Goal: Task Accomplishment & Management: Manage account settings

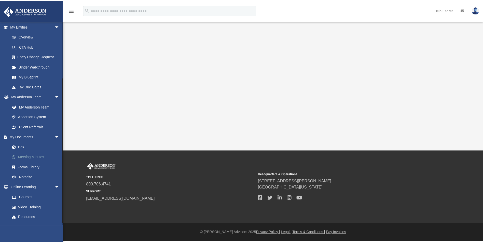
scroll to position [76, 0]
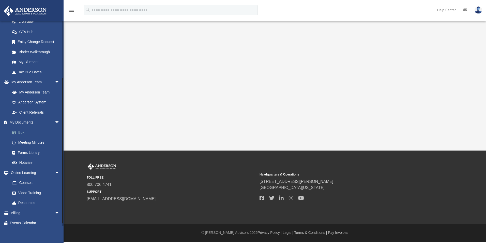
click at [23, 133] on link "Box" at bounding box center [37, 132] width 60 height 10
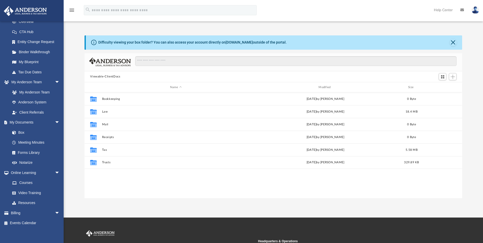
scroll to position [112, 373]
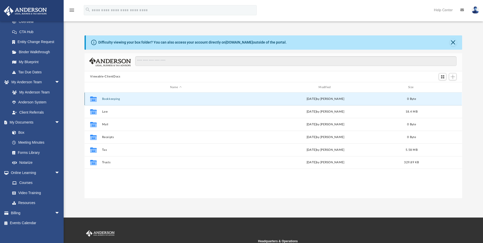
click at [111, 99] on button "Bookkeeping" at bounding box center [175, 98] width 147 height 3
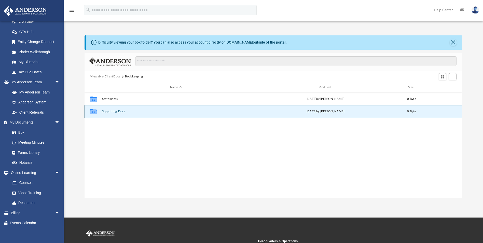
click at [116, 113] on button "Supporting Docs" at bounding box center [175, 111] width 147 height 3
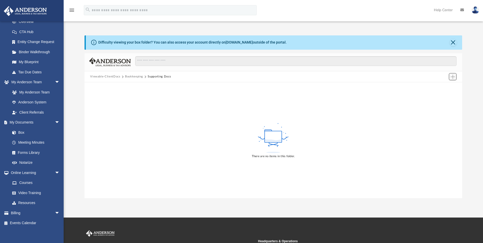
click at [449, 75] on button "Add" at bounding box center [452, 76] width 8 height 7
click at [392, 102] on div "There are no items in this folder." at bounding box center [272, 139] width 377 height 115
click at [453, 79] on span "Add" at bounding box center [452, 77] width 4 height 4
click at [443, 83] on ul "Upload New Folder" at bounding box center [445, 92] width 22 height 22
click at [440, 87] on li "Upload" at bounding box center [445, 86] width 16 height 5
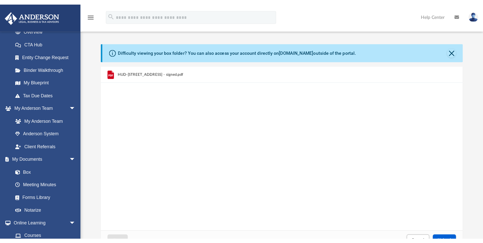
scroll to position [125, 373]
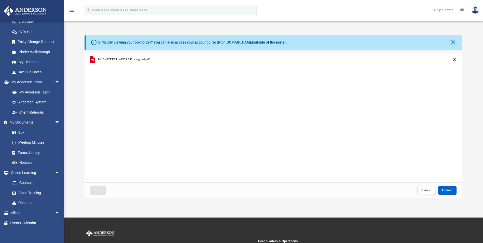
click at [210, 123] on div "HUD-1 - 1050 East 70th Street - signed.pdf" at bounding box center [272, 117] width 377 height 129
click at [452, 42] on button "Close" at bounding box center [452, 42] width 7 height 7
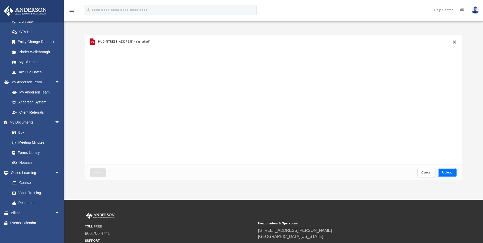
click at [447, 172] on span "Upload" at bounding box center [447, 172] width 11 height 3
click at [102, 173] on span "Close" at bounding box center [98, 172] width 8 height 3
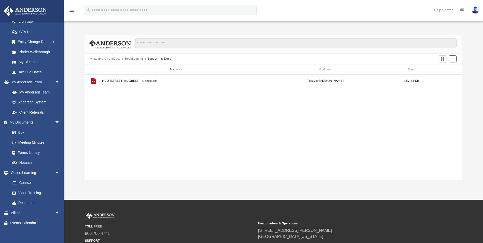
scroll to position [112, 373]
click at [141, 57] on button "Bookkeeping" at bounding box center [134, 58] width 18 height 5
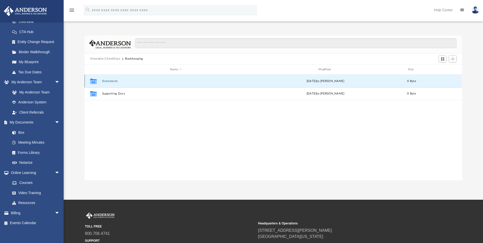
click at [106, 80] on button "Statements" at bounding box center [175, 80] width 147 height 3
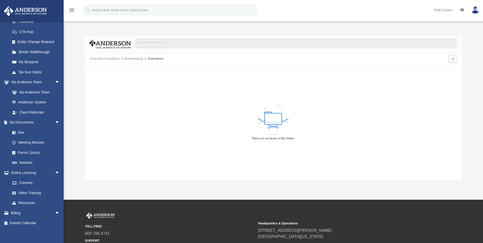
click at [346, 81] on div "There are no items in this folder." at bounding box center [272, 121] width 377 height 115
click at [452, 57] on span "Add" at bounding box center [452, 59] width 4 height 4
click at [440, 68] on li "Upload" at bounding box center [445, 68] width 16 height 5
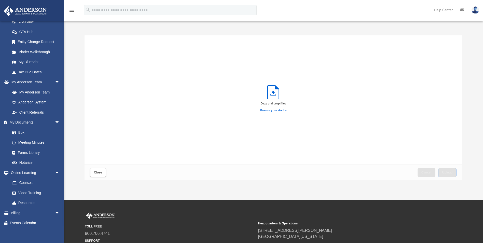
scroll to position [125, 373]
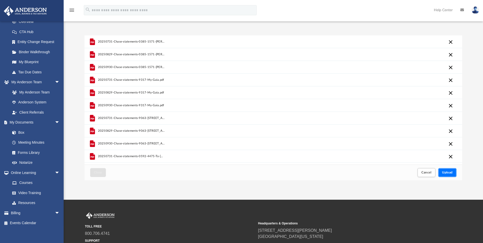
click at [450, 171] on span "Upload" at bounding box center [447, 172] width 11 height 3
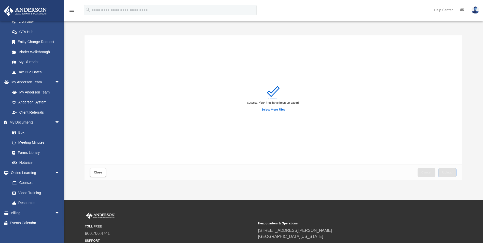
click at [273, 108] on label "Select More Files" at bounding box center [272, 109] width 23 height 5
click at [0, 0] on input "Select More Files" at bounding box center [0, 0] width 0 height 0
click at [269, 110] on label "Select More Files" at bounding box center [272, 109] width 23 height 5
click at [0, 0] on input "Select More Files" at bounding box center [0, 0] width 0 height 0
click at [95, 179] on div "Close Cancel Upload" at bounding box center [272, 172] width 377 height 16
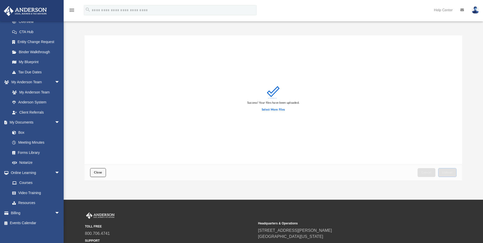
click at [95, 174] on button "Close" at bounding box center [98, 172] width 16 height 9
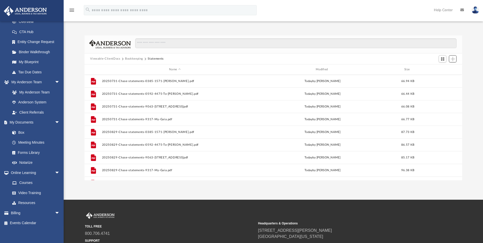
scroll to position [112, 373]
click at [451, 55] on button "Add" at bounding box center [452, 58] width 8 height 7
click at [447, 68] on li "Upload" at bounding box center [445, 68] width 16 height 5
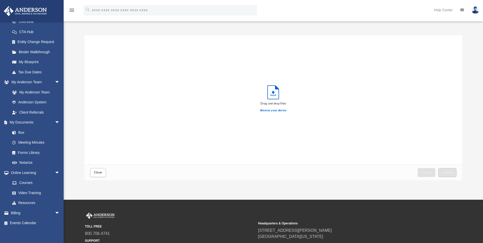
scroll to position [125, 373]
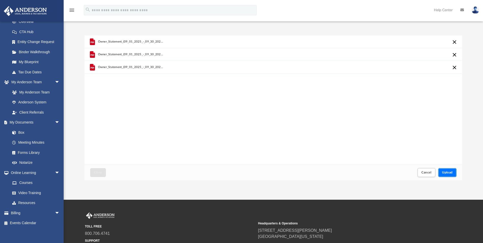
click at [447, 176] on button "Upload" at bounding box center [447, 172] width 18 height 9
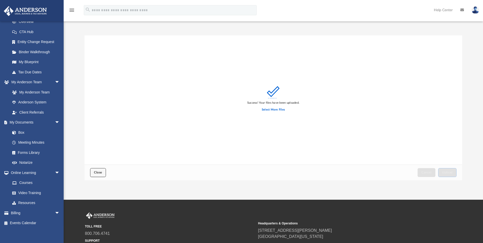
click at [100, 170] on button "Close" at bounding box center [98, 172] width 16 height 9
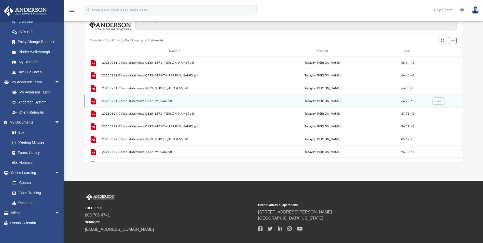
scroll to position [0, 0]
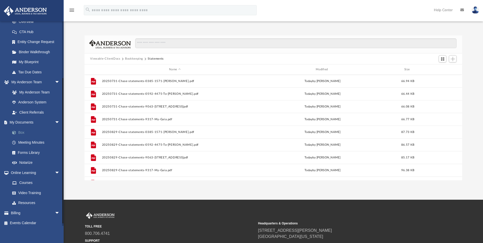
click at [19, 134] on link "Box" at bounding box center [37, 132] width 60 height 10
click at [22, 134] on link "Box" at bounding box center [37, 132] width 60 height 10
click at [28, 123] on link "My Documents arrow_drop_down" at bounding box center [36, 122] width 64 height 10
click at [25, 142] on link "Meeting Minutes" at bounding box center [37, 142] width 60 height 10
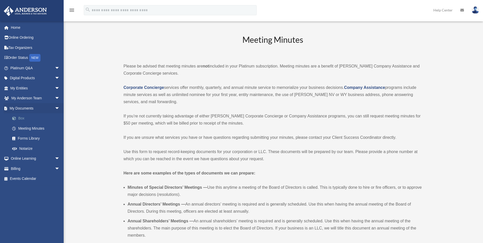
click at [23, 119] on link "Box" at bounding box center [37, 118] width 60 height 10
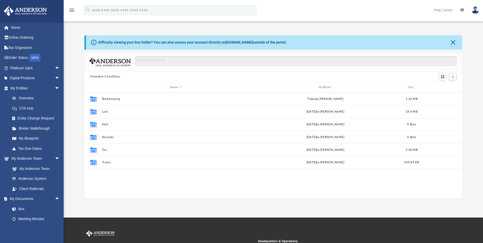
scroll to position [112, 373]
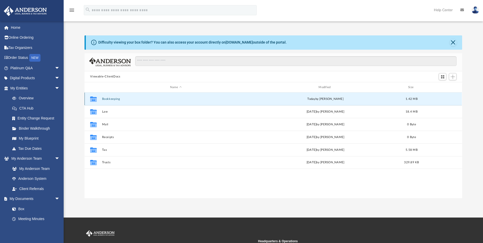
click at [111, 99] on button "Bookkeeping" at bounding box center [175, 98] width 147 height 3
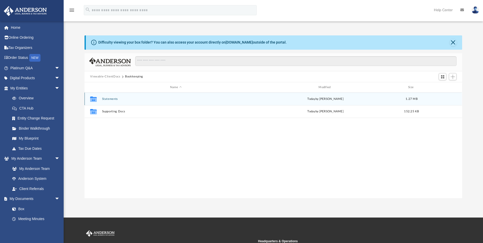
click at [111, 100] on button "Statements" at bounding box center [175, 98] width 147 height 3
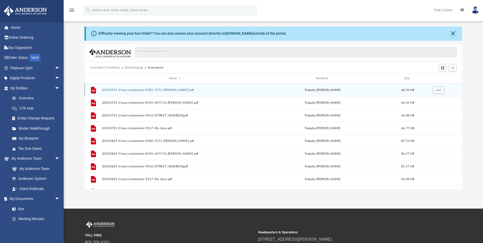
scroll to position [0, 0]
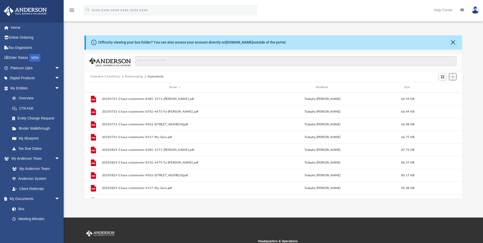
click at [449, 76] on button "Add" at bounding box center [452, 76] width 8 height 7
click at [443, 86] on li "Upload" at bounding box center [445, 86] width 16 height 5
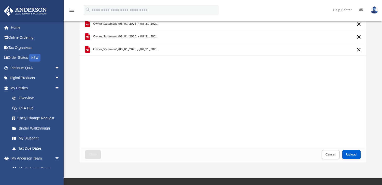
scroll to position [76, 0]
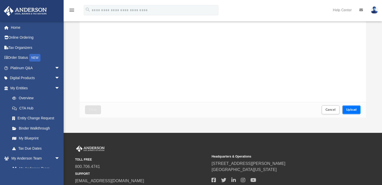
click at [354, 110] on span "Upload" at bounding box center [351, 109] width 11 height 3
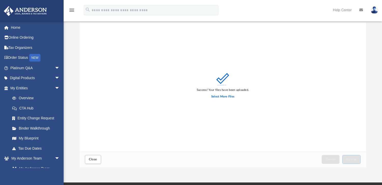
scroll to position [51, 0]
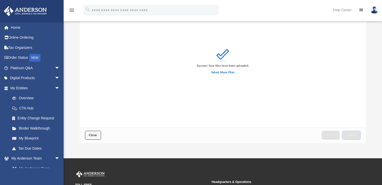
click at [95, 137] on button "Close" at bounding box center [93, 135] width 16 height 9
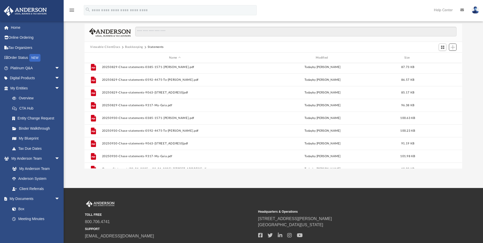
scroll to position [22, 0]
